Goal: Share content

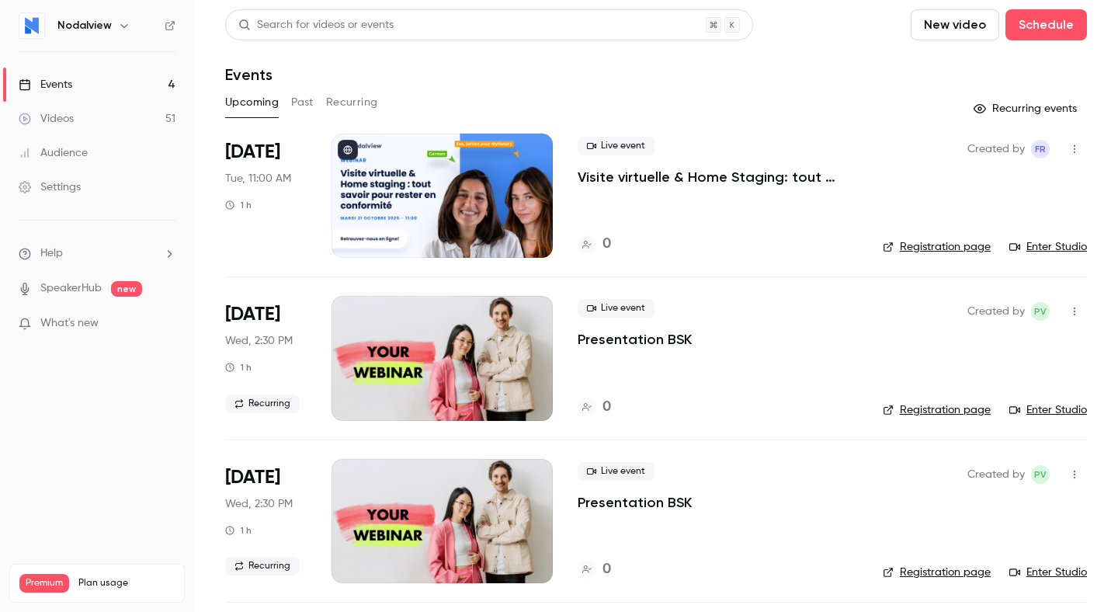
click at [394, 204] on div at bounding box center [442, 196] width 221 height 124
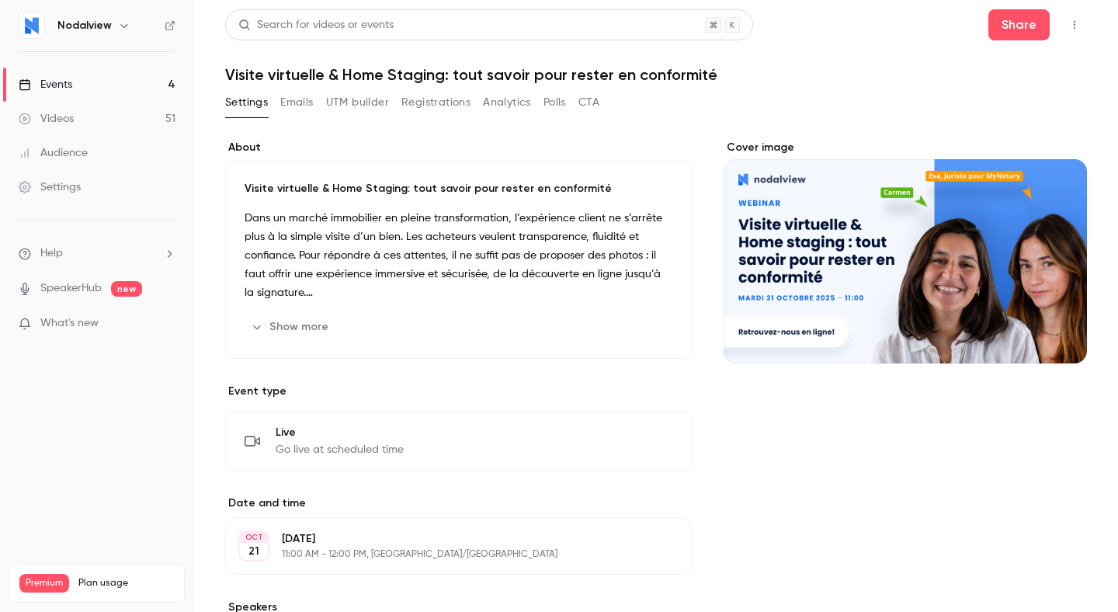
click at [1088, 25] on main "Search for videos or events Share Visite virtuelle & Home Staging: tout savoir …" at bounding box center [656, 306] width 924 height 612
click at [1078, 26] on icon "button" at bounding box center [1074, 24] width 12 height 11
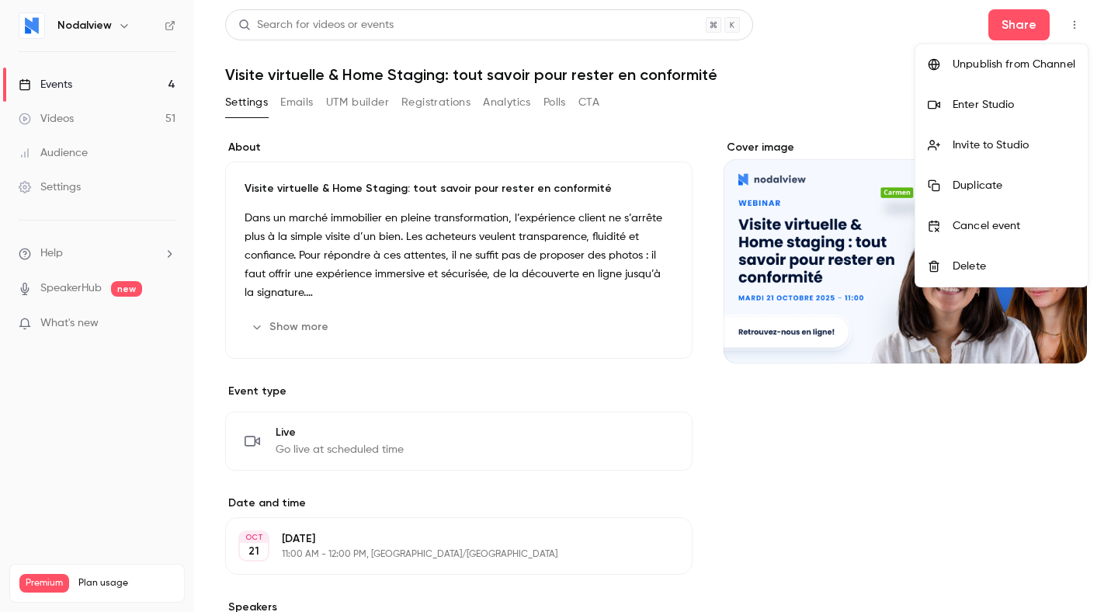
click at [1034, 18] on div at bounding box center [559, 306] width 1118 height 612
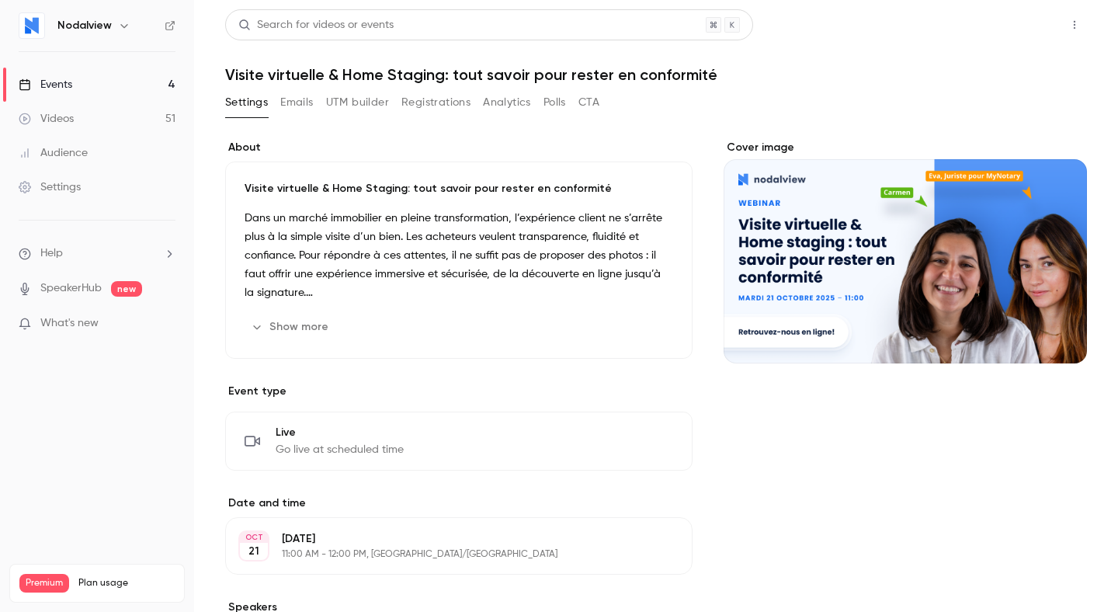
click at [1020, 23] on button "Share" at bounding box center [1018, 24] width 61 height 31
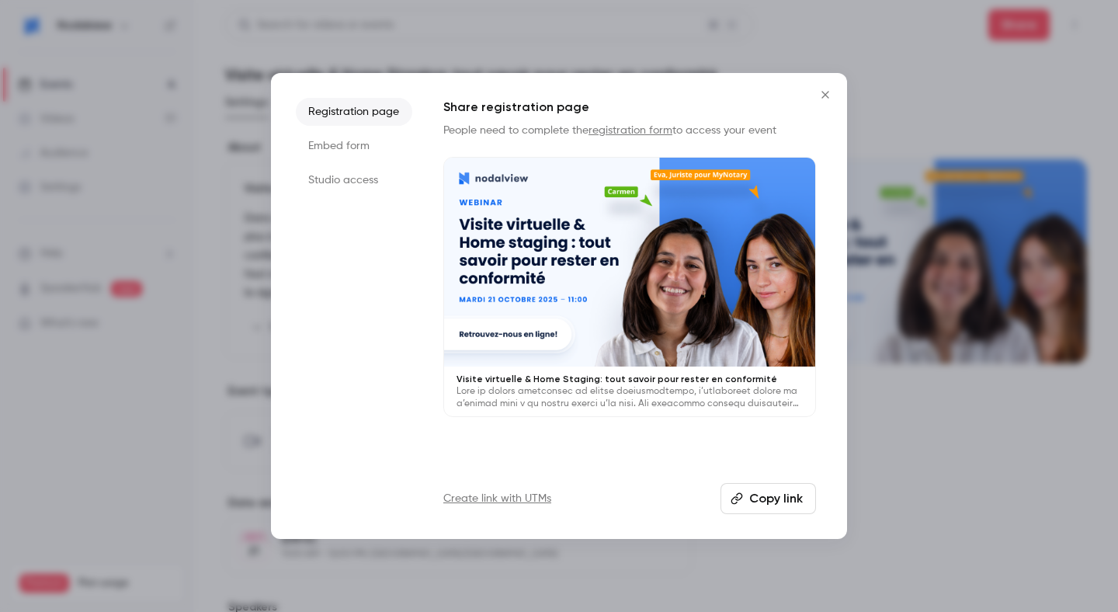
click at [745, 494] on button "Copy link" at bounding box center [768, 498] width 95 height 31
click at [827, 95] on icon "Close" at bounding box center [825, 95] width 19 height 12
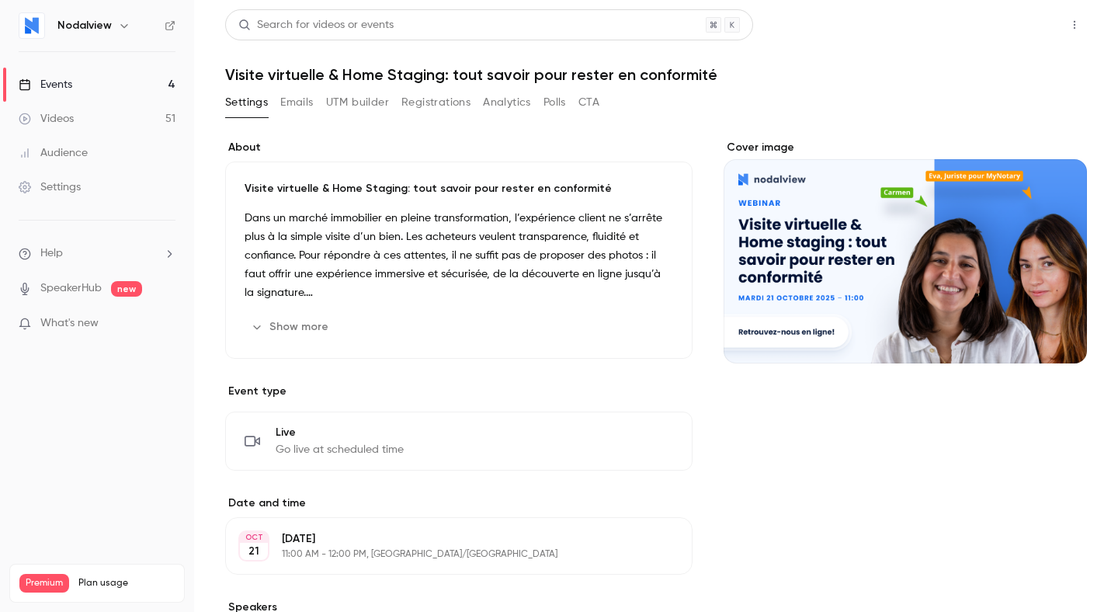
click at [1033, 37] on button "Share" at bounding box center [1018, 24] width 61 height 31
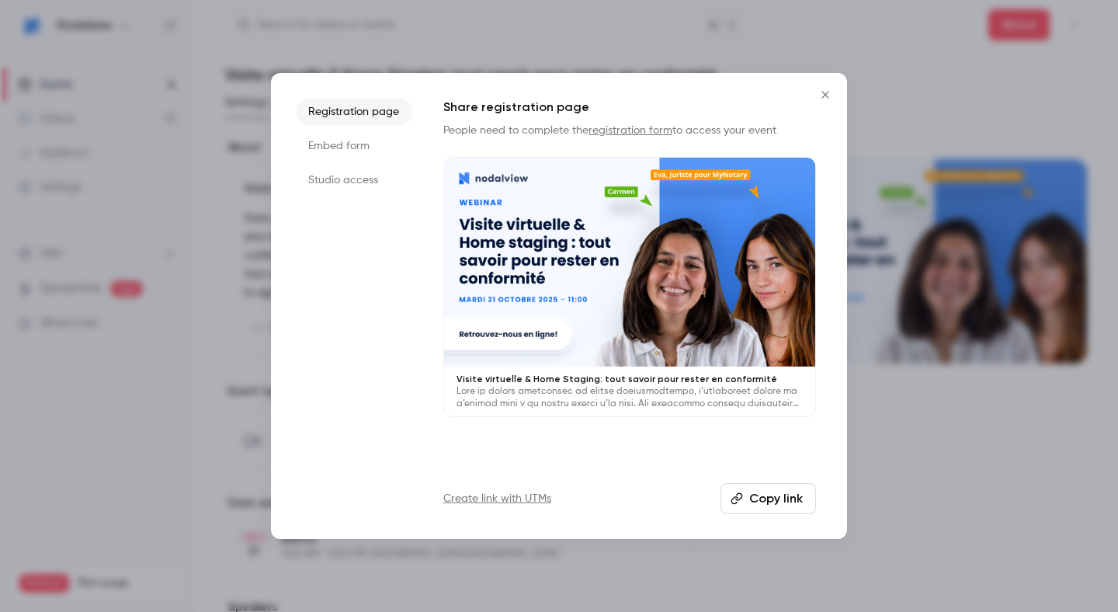
click at [752, 498] on button "Copy link" at bounding box center [768, 498] width 95 height 31
